Goal: Information Seeking & Learning: Check status

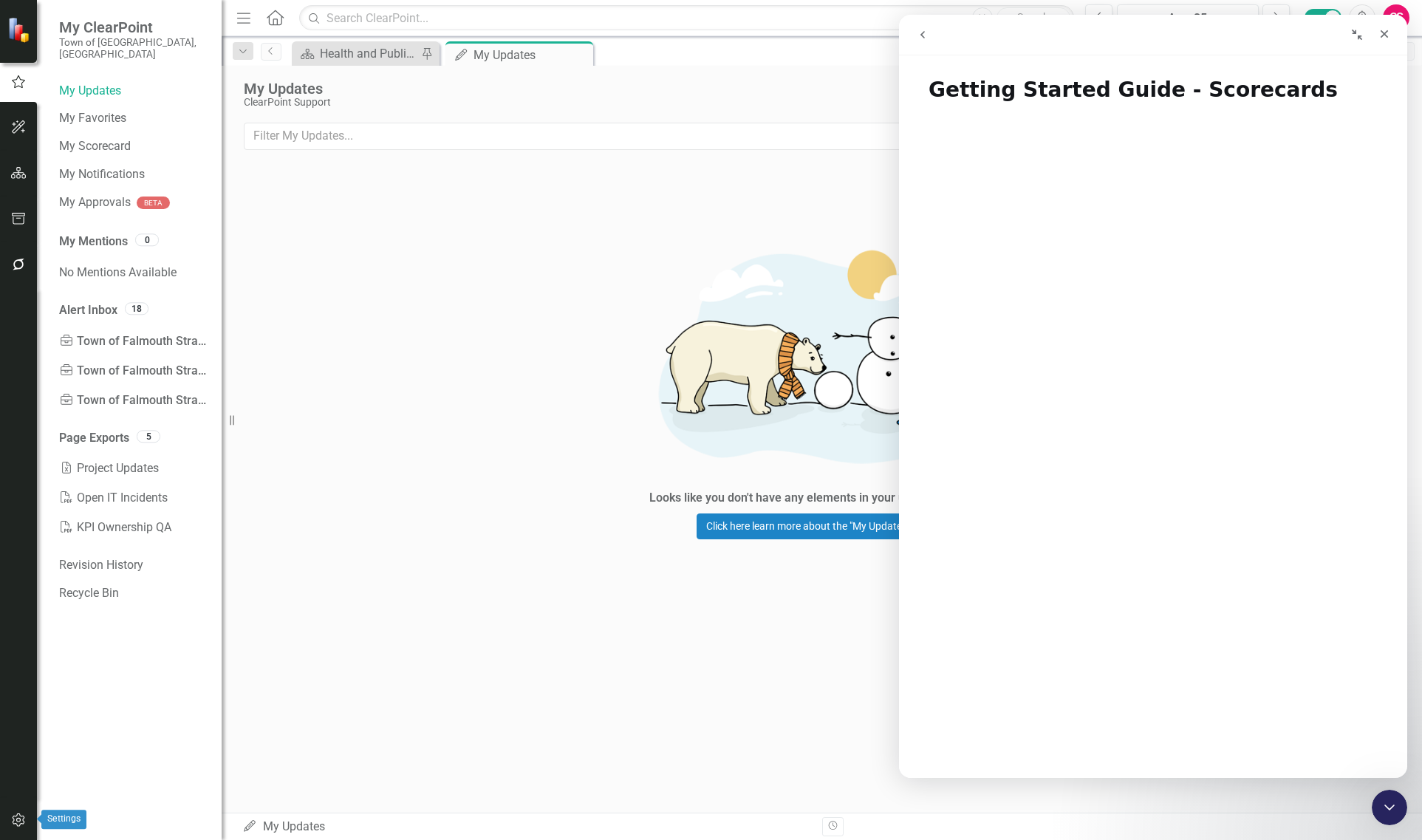
click at [30, 813] on button "button" at bounding box center [18, 821] width 33 height 31
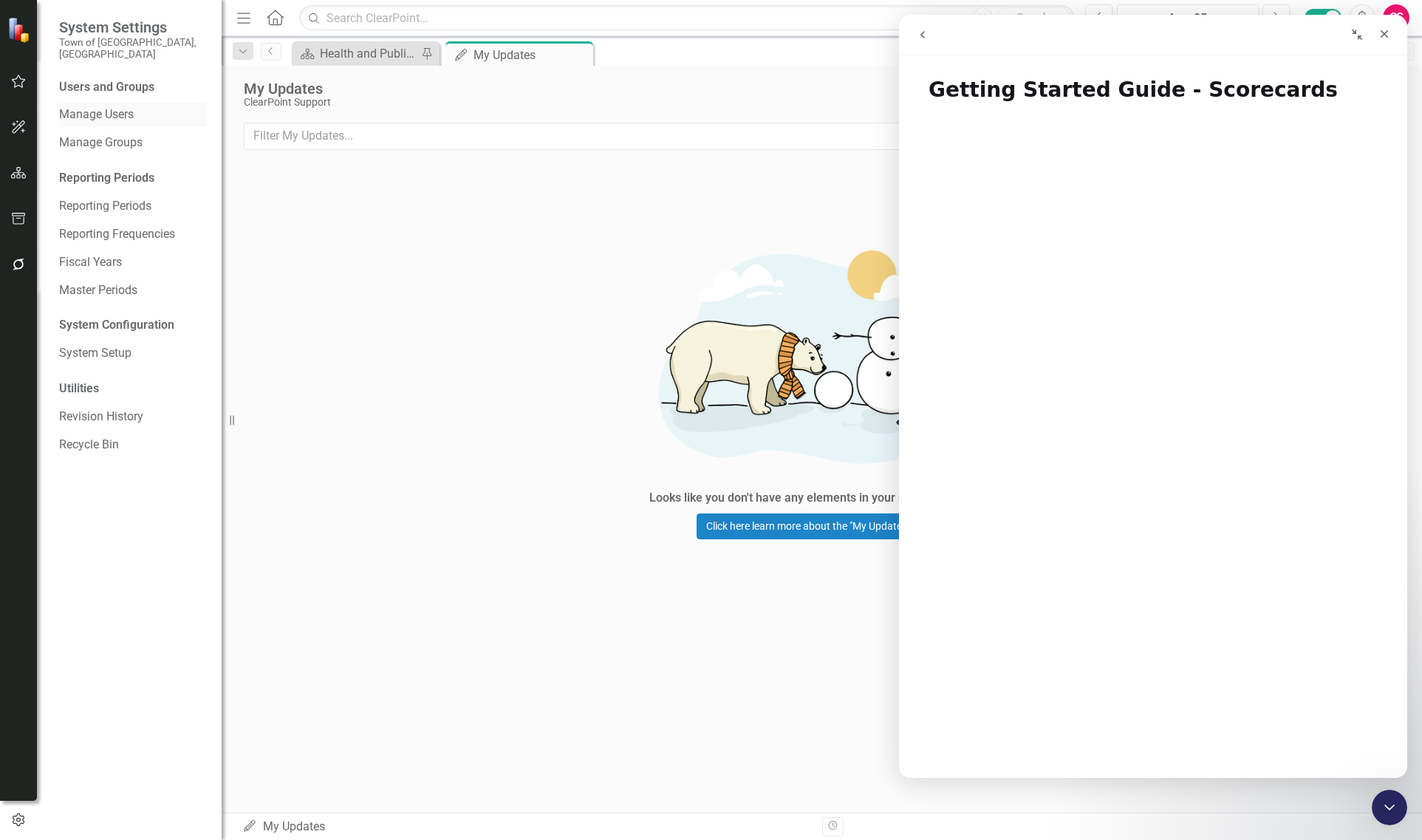
click at [94, 111] on link "Manage Users" at bounding box center [133, 114] width 148 height 17
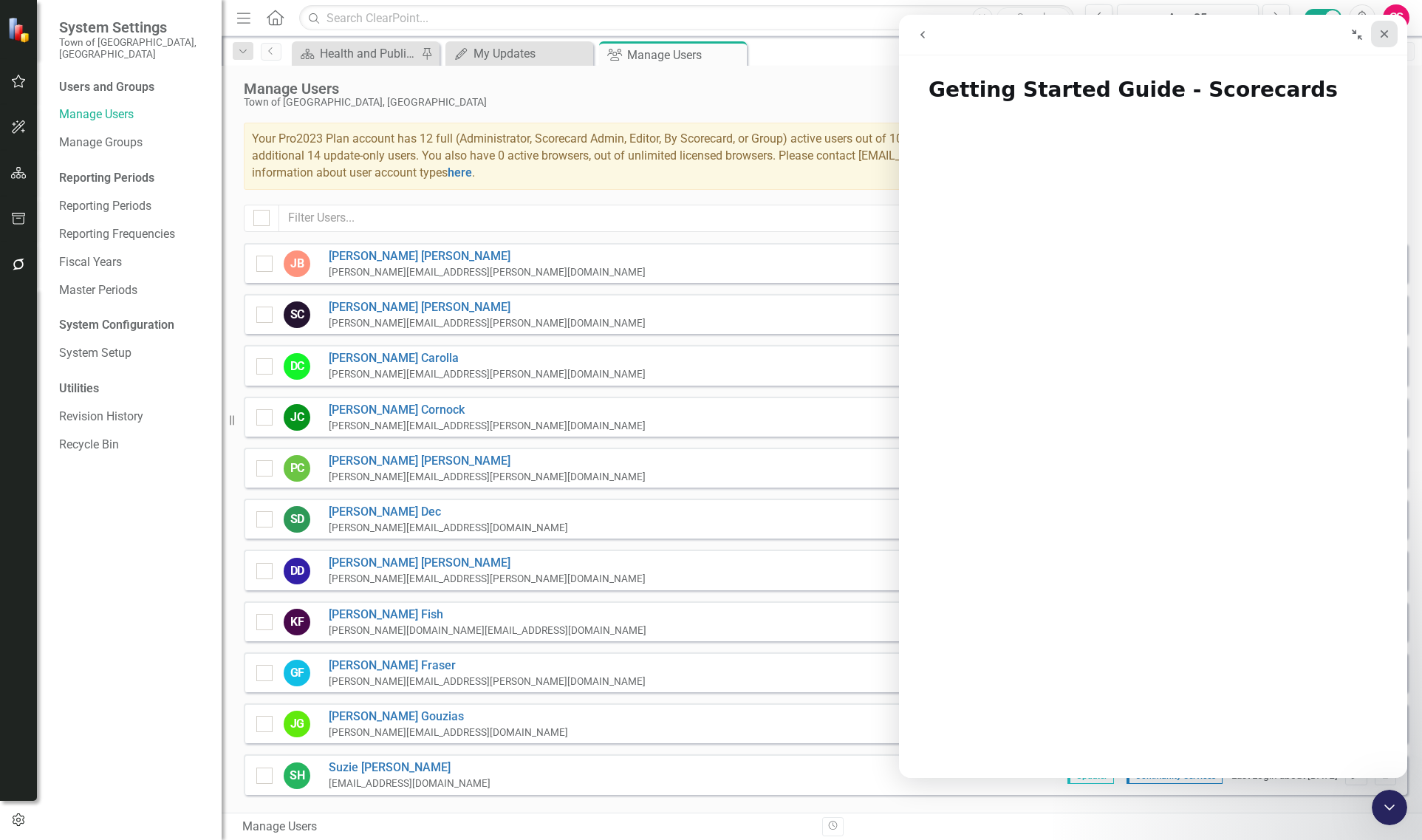
click at [1386, 23] on div "Close" at bounding box center [1384, 33] width 26 height 26
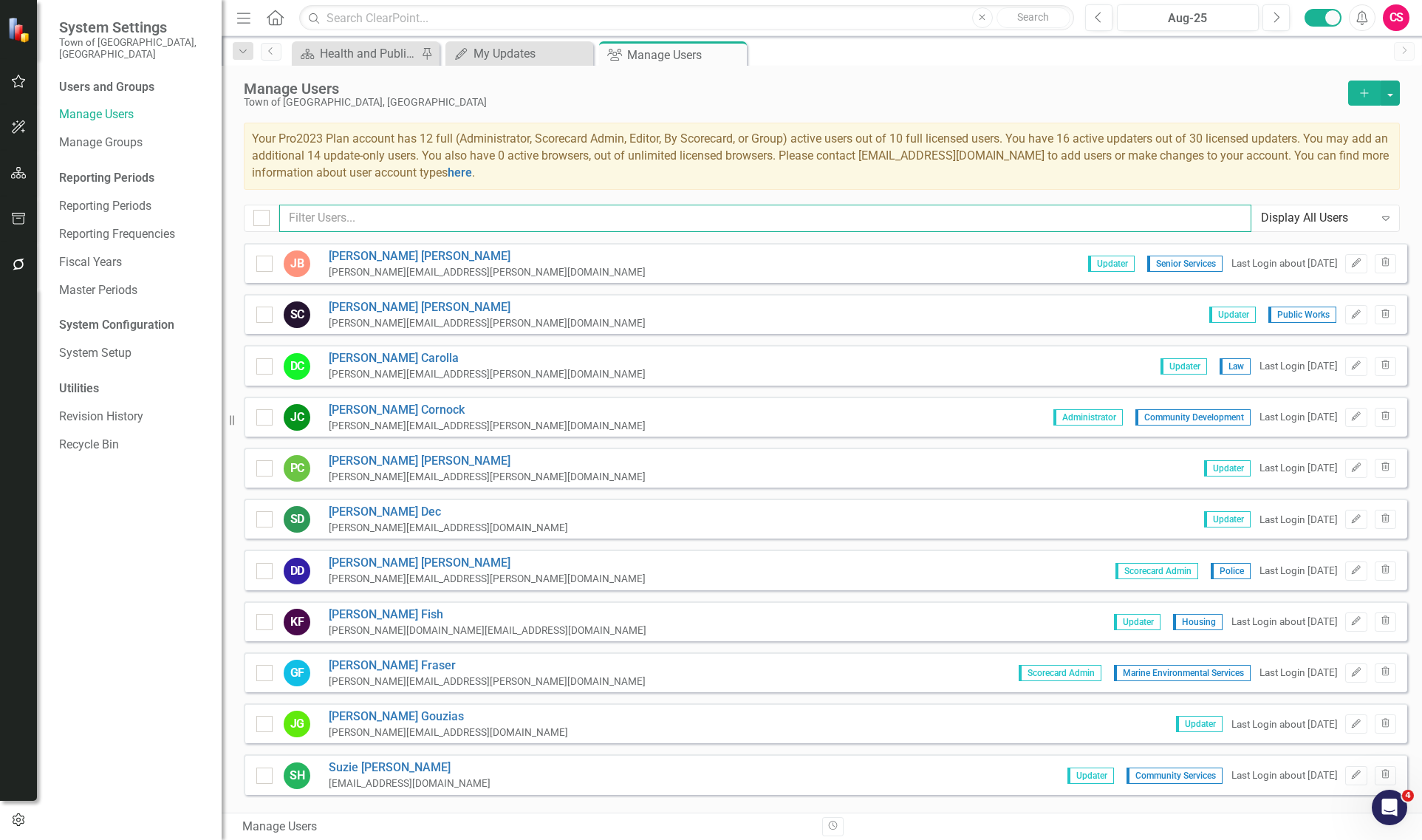
click at [745, 222] on input "text" at bounding box center [765, 218] width 972 height 27
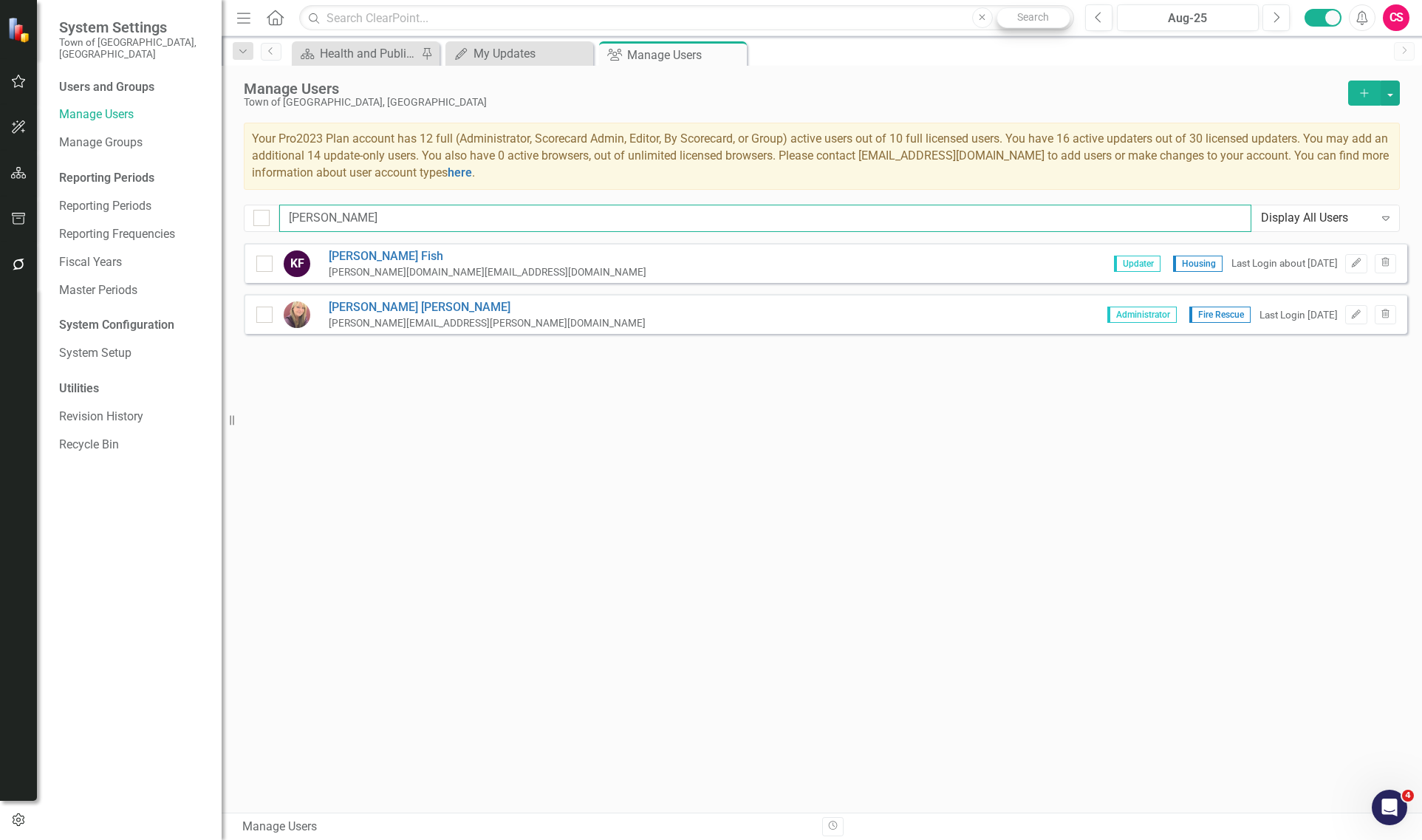
type input "[PERSON_NAME]"
click at [111, 409] on link "Revision History" at bounding box center [133, 417] width 148 height 17
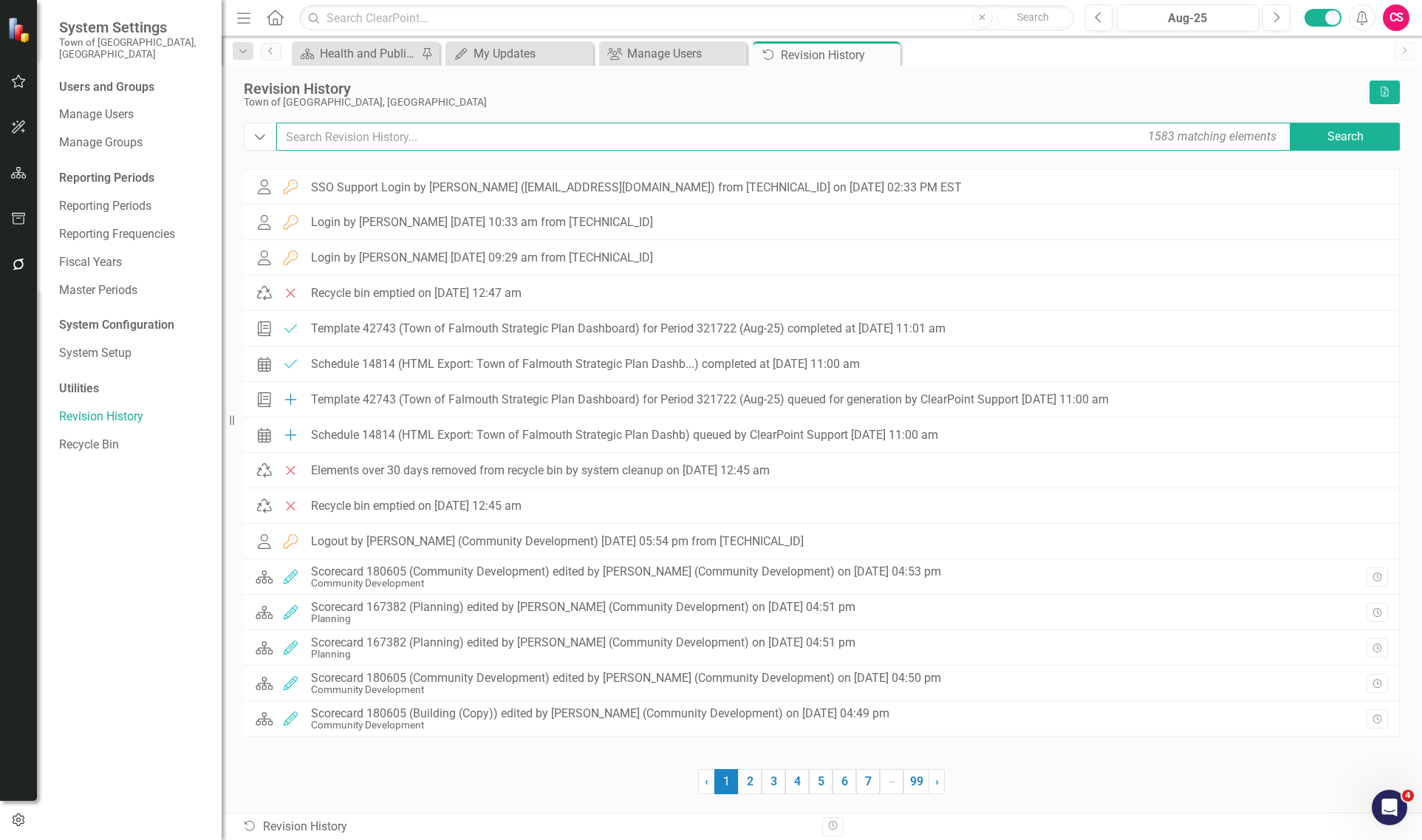
click at [460, 140] on input "text" at bounding box center [784, 136] width 1016 height 28
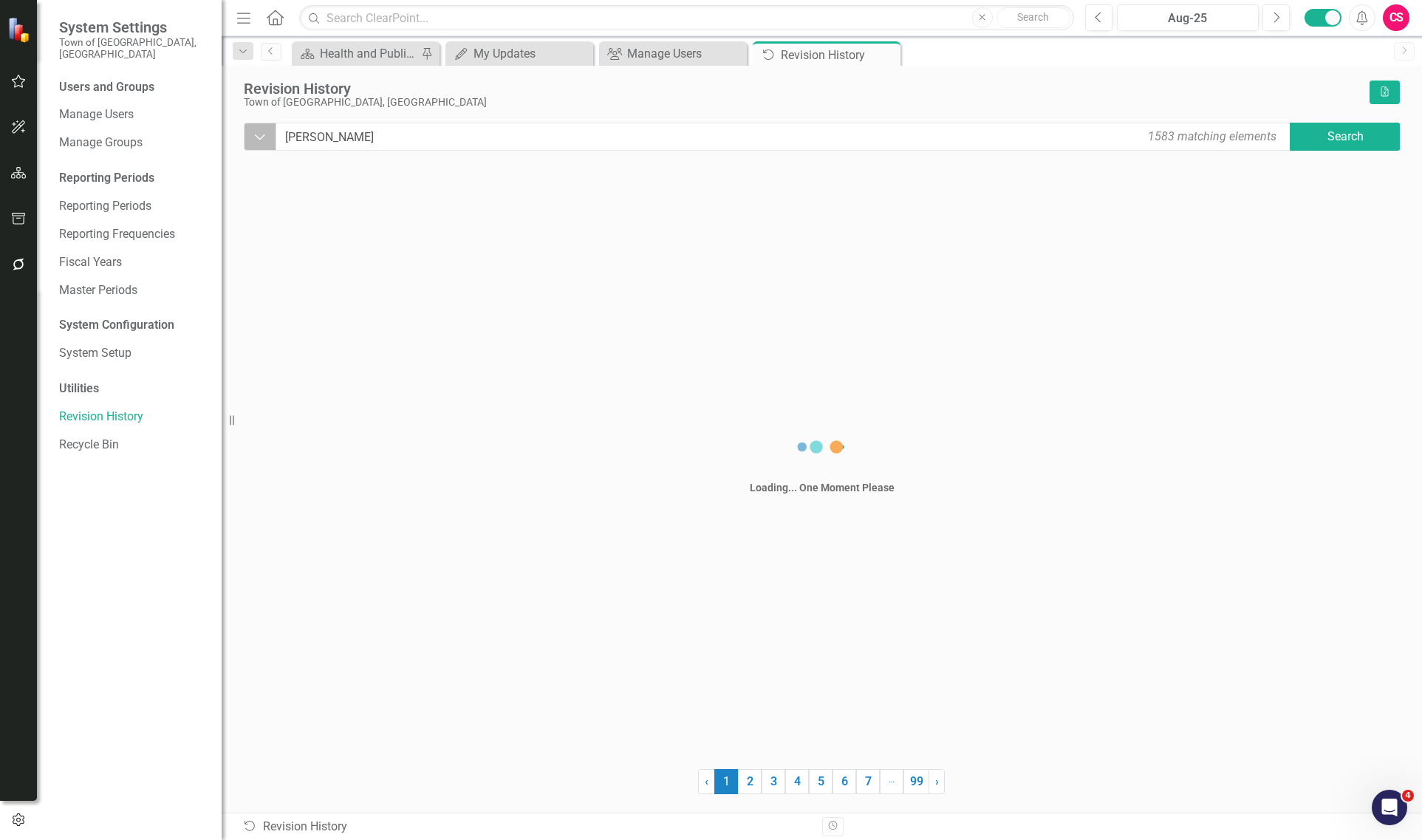
click at [262, 142] on icon "Dropdown" at bounding box center [260, 136] width 14 height 15
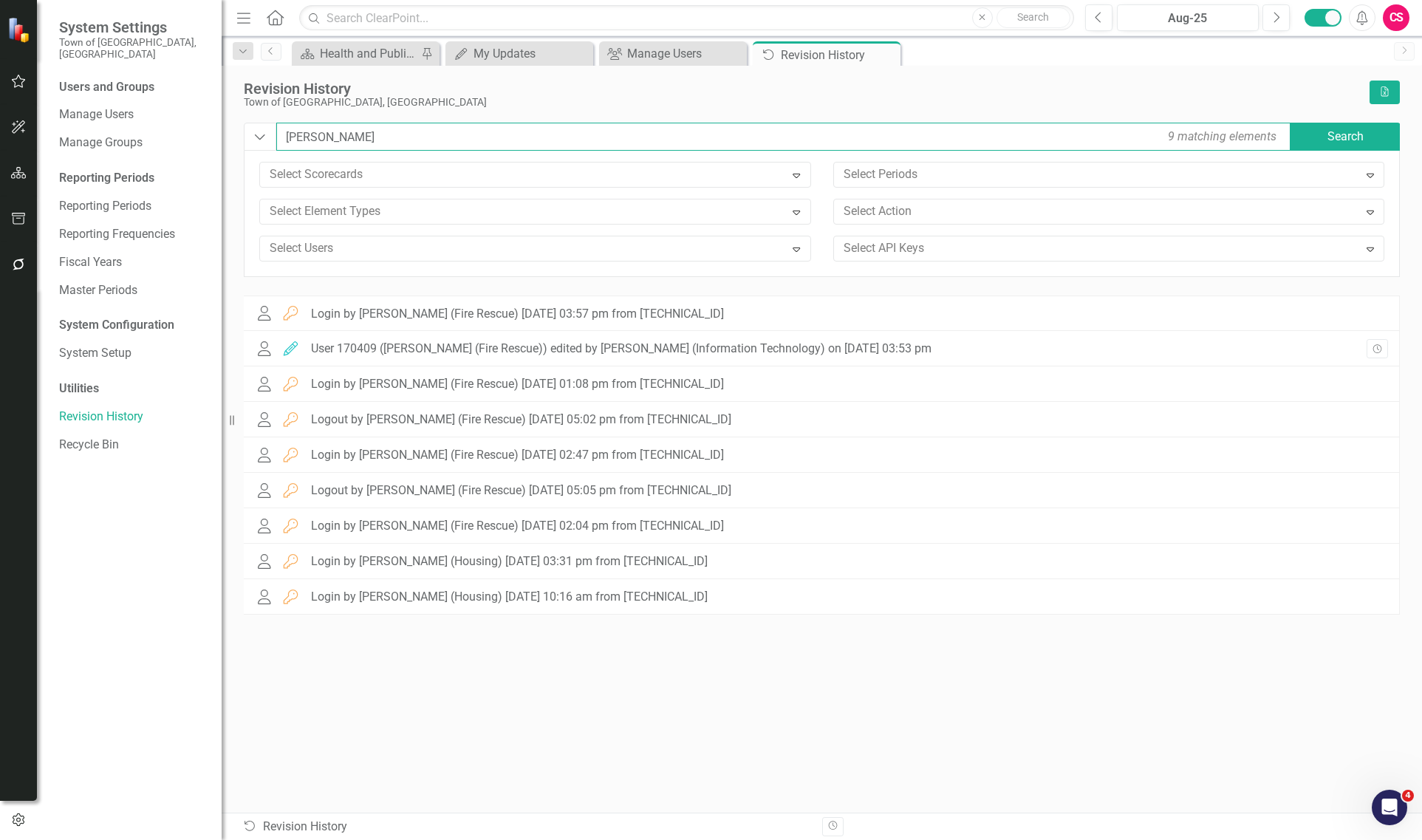
click at [300, 135] on input "[PERSON_NAME]" at bounding box center [784, 136] width 1016 height 28
type input "k"
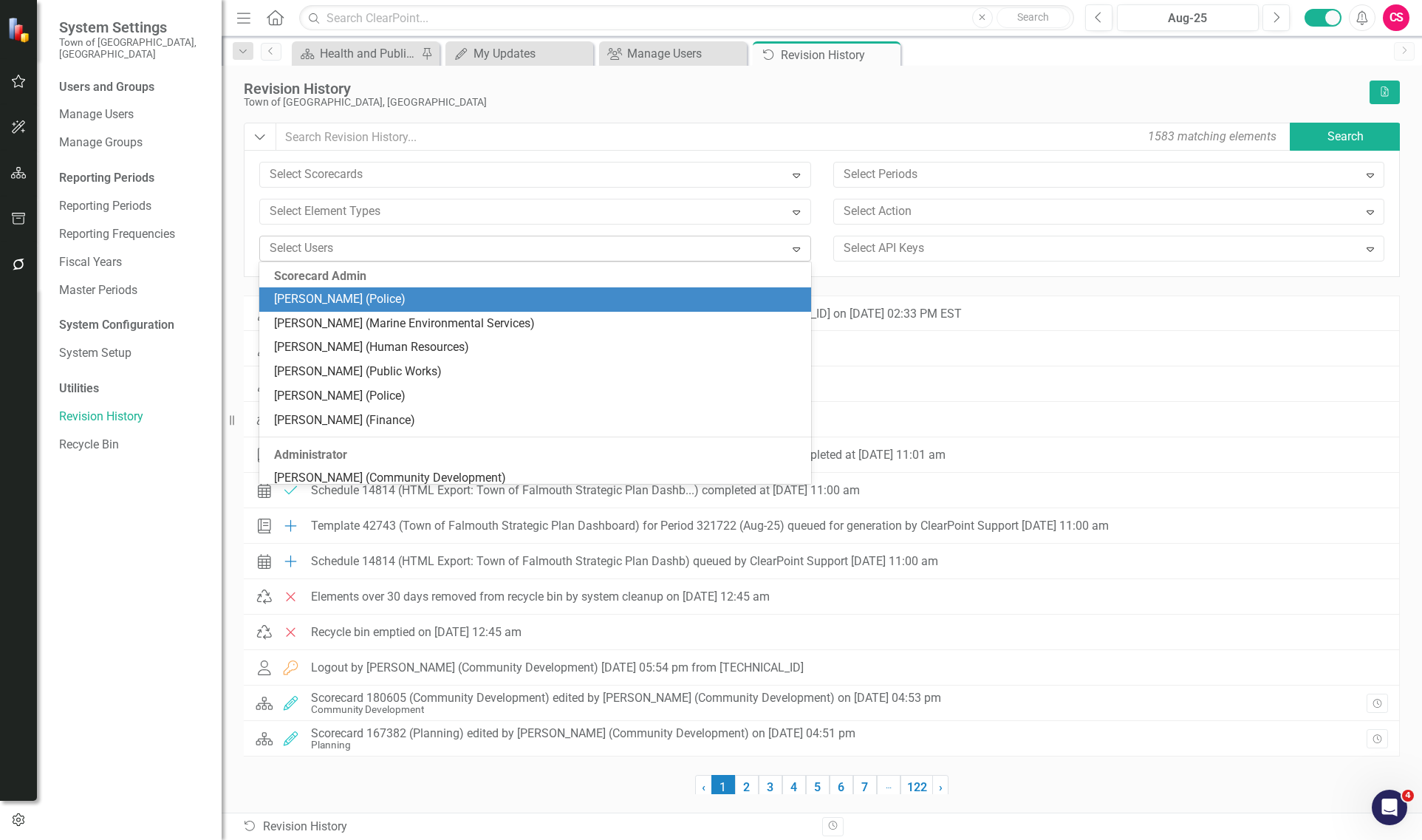
click at [357, 253] on div at bounding box center [524, 248] width 521 height 19
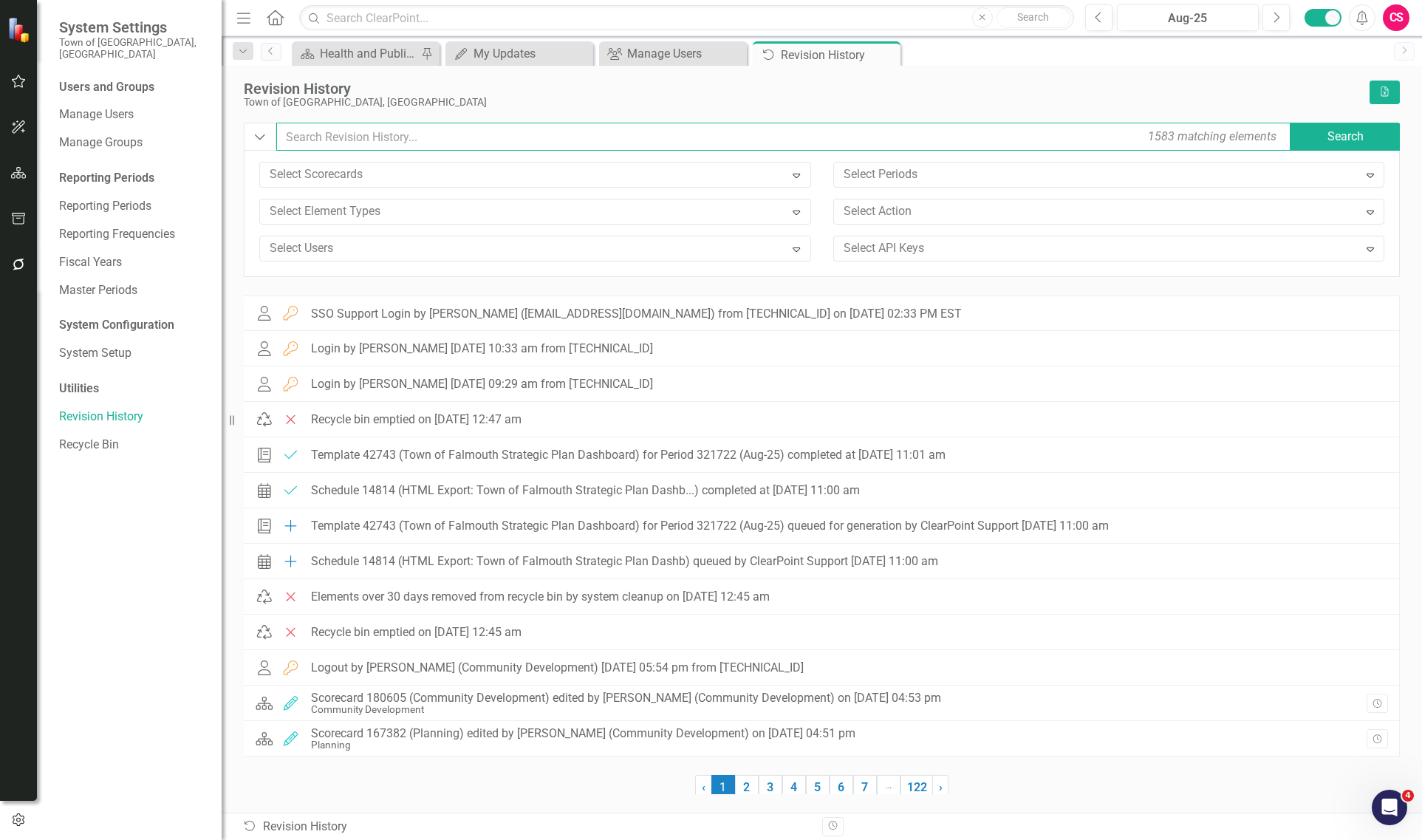
click at [357, 136] on input "text" at bounding box center [784, 136] width 1016 height 28
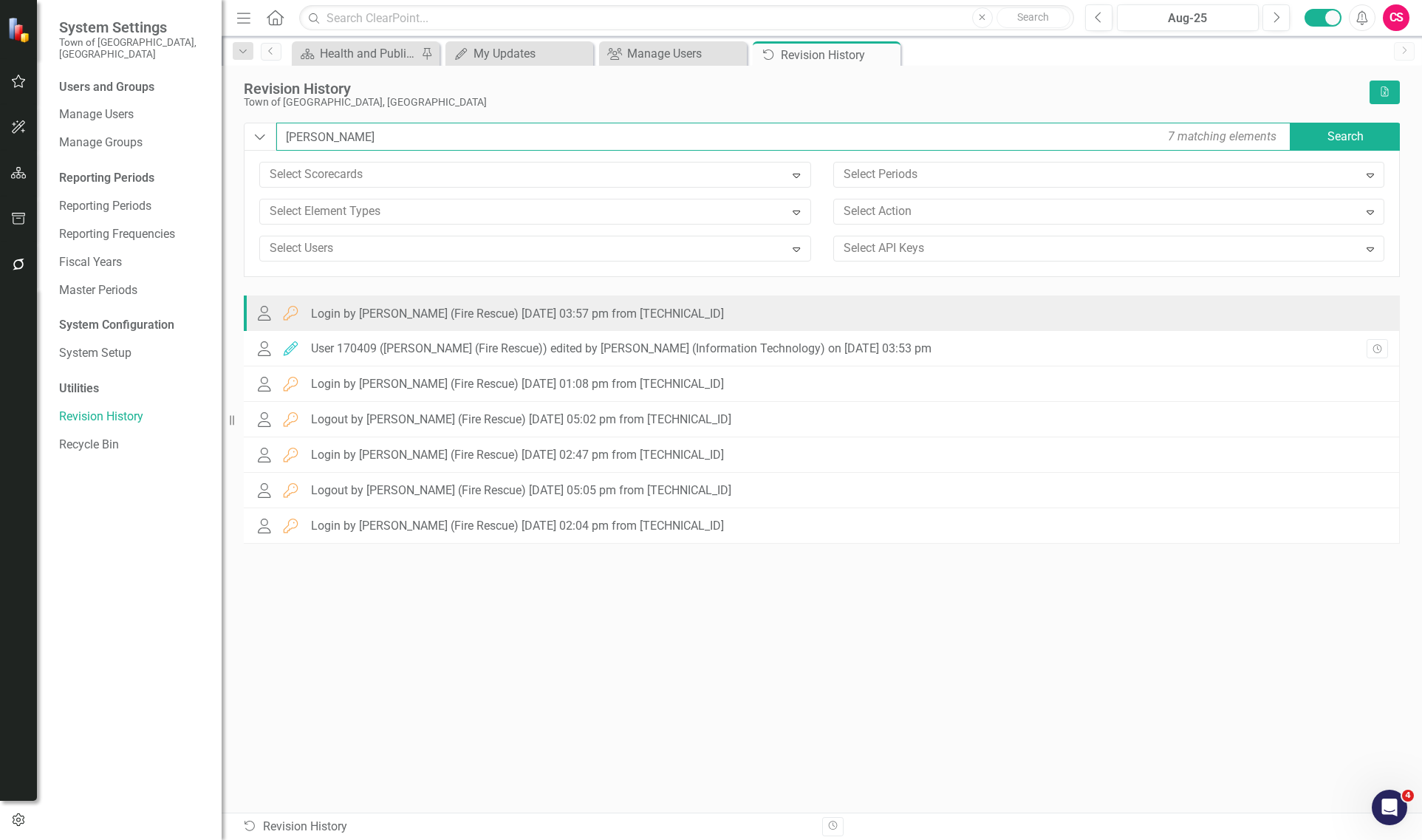
type input "[PERSON_NAME]"
click at [403, 319] on div "Login by [PERSON_NAME] (Fire Rescue) [DATE] 03:57 pm from [TECHNICAL_ID]" at bounding box center [518, 314] width 413 height 14
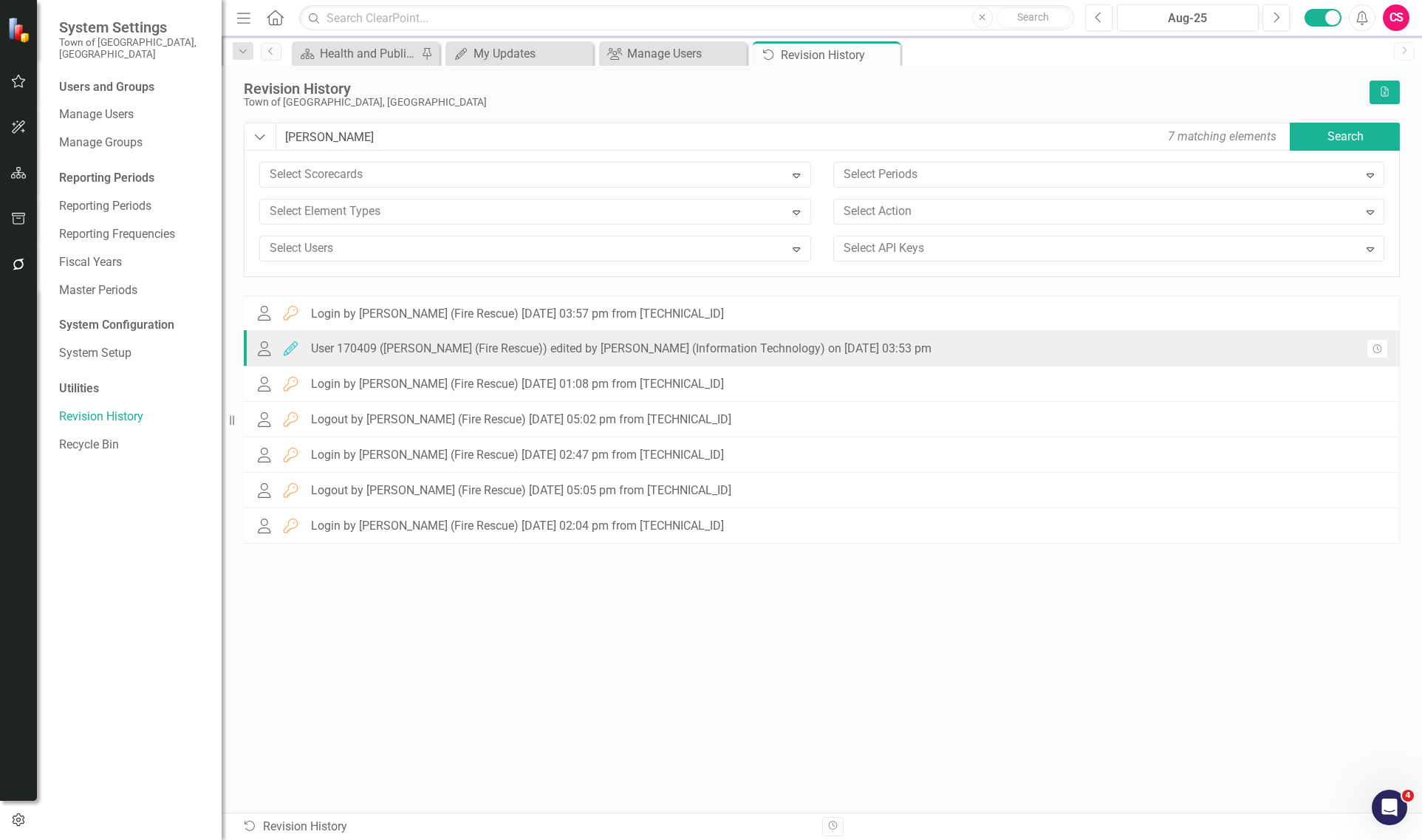
click at [404, 345] on div "User 170409 ([PERSON_NAME] (Fire Rescue)) edited by [PERSON_NAME] (Information …" at bounding box center [621, 348] width 620 height 14
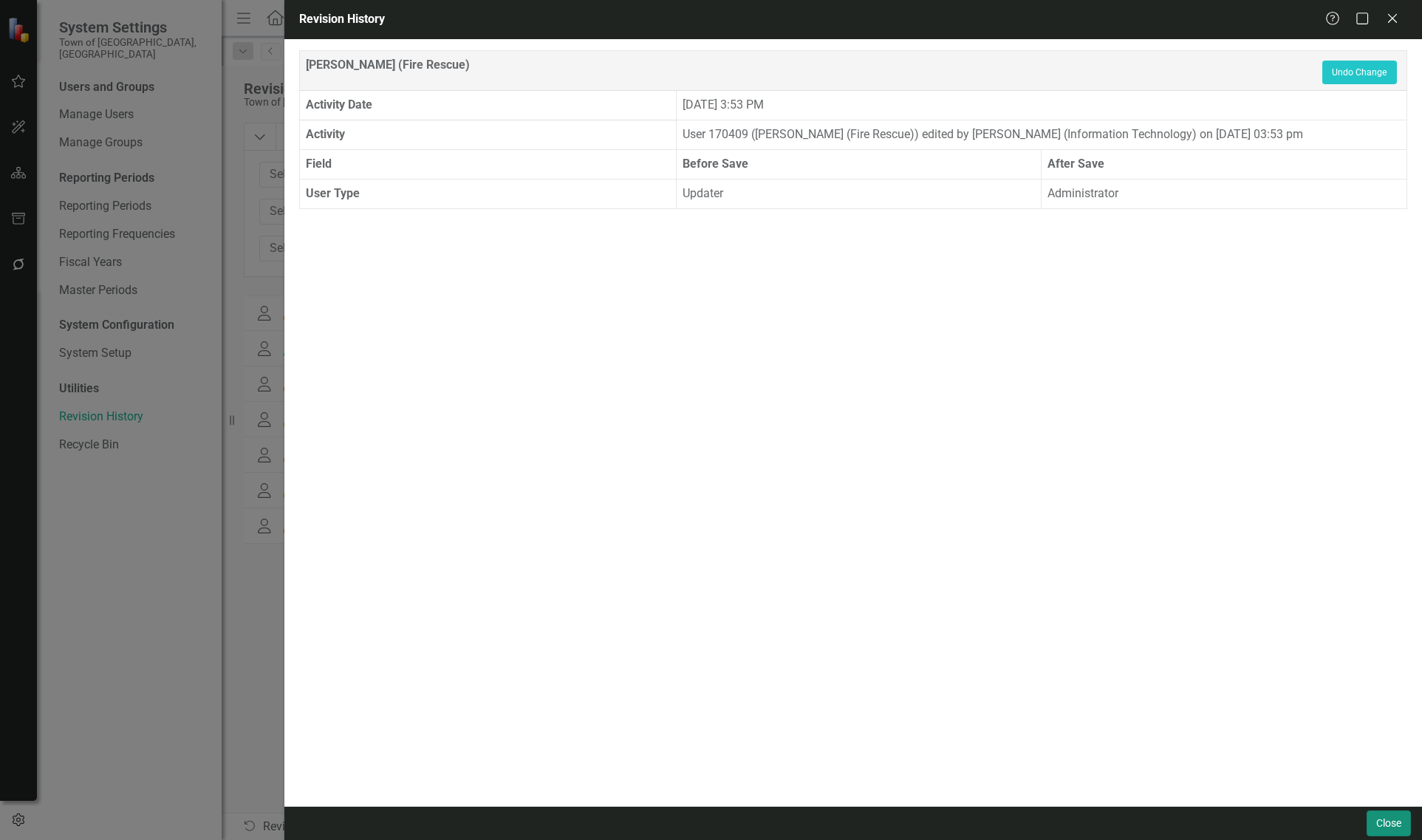
click at [1379, 817] on button "Close" at bounding box center [1389, 823] width 45 height 26
